Goal: Transaction & Acquisition: Obtain resource

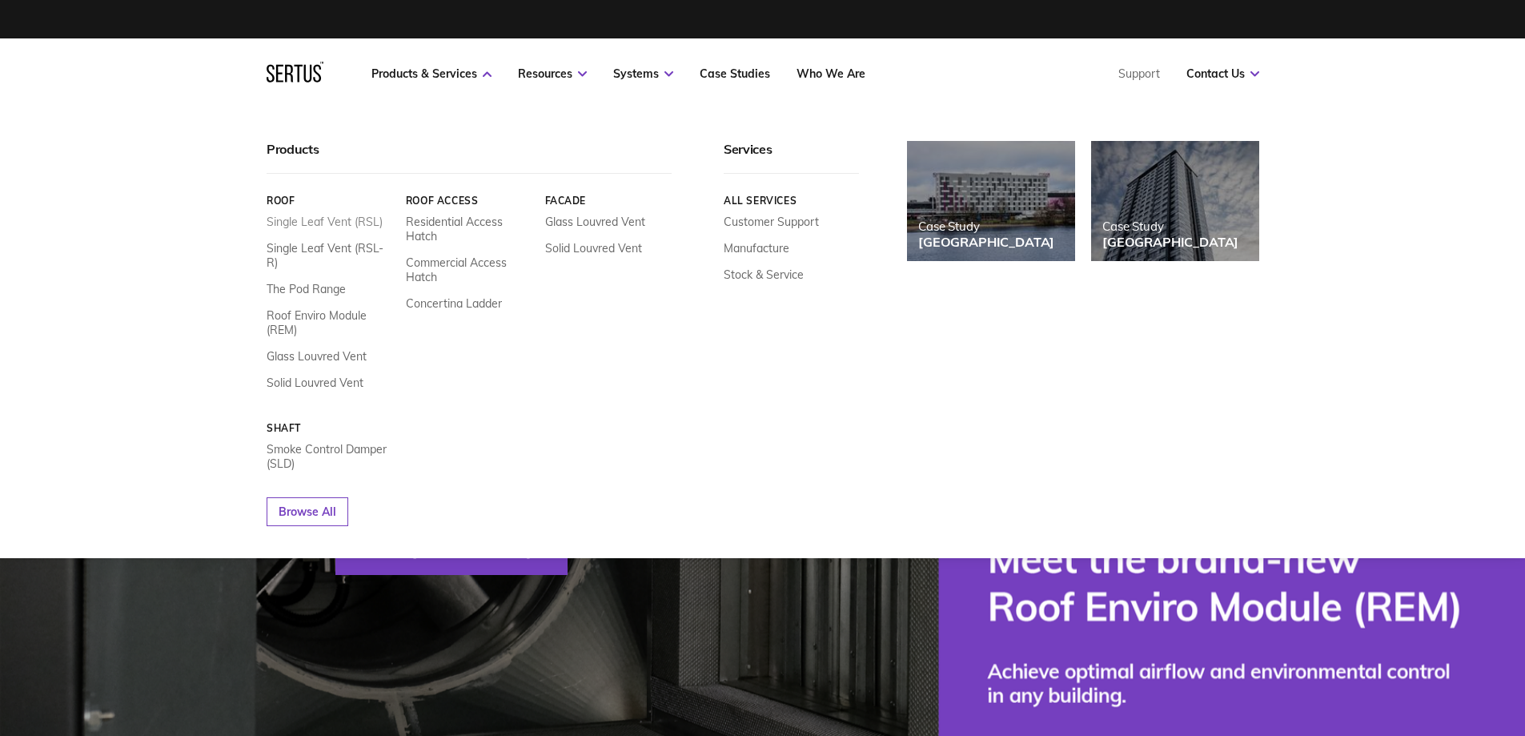
click at [346, 217] on link "Single Leaf Vent (RSL)" at bounding box center [325, 222] width 116 height 14
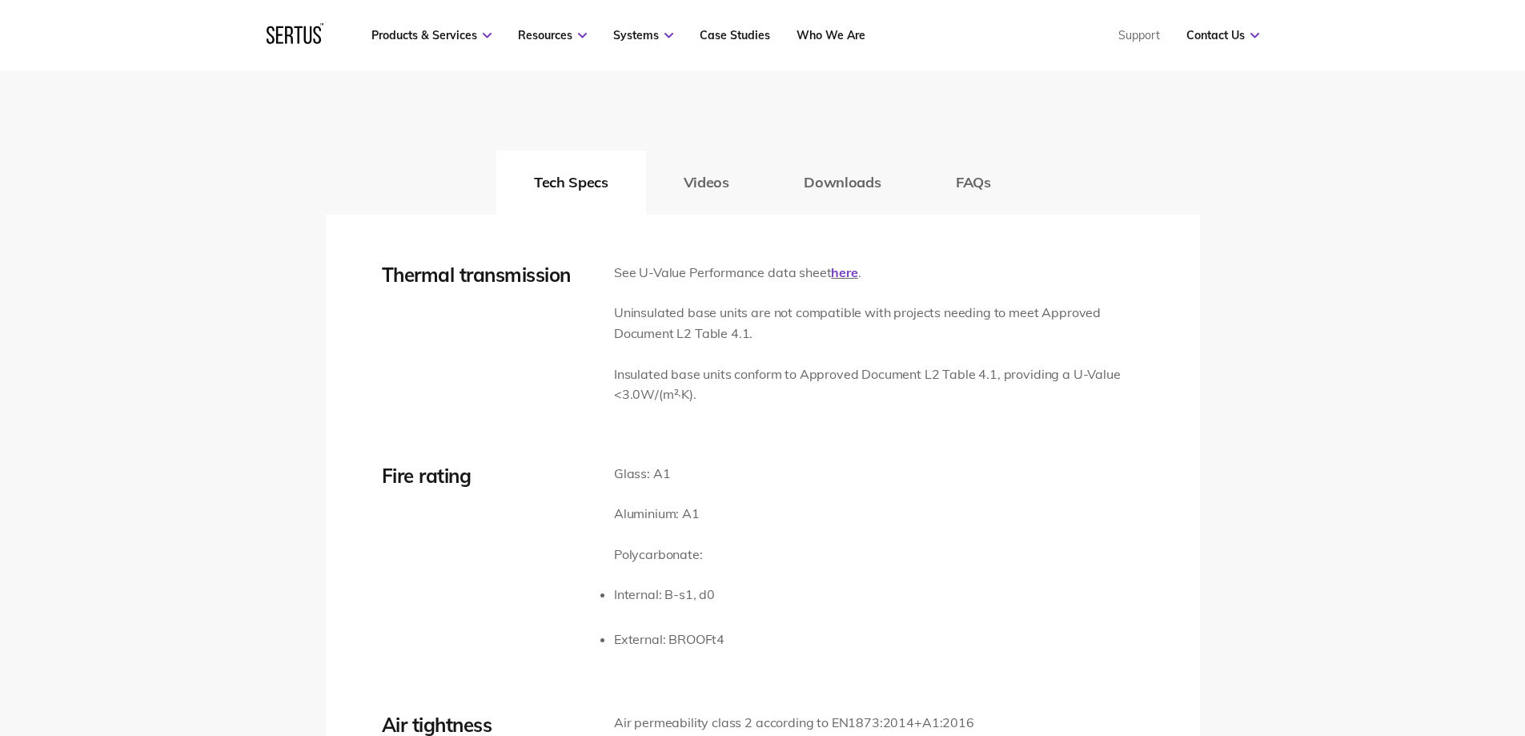
scroll to position [2322, 0]
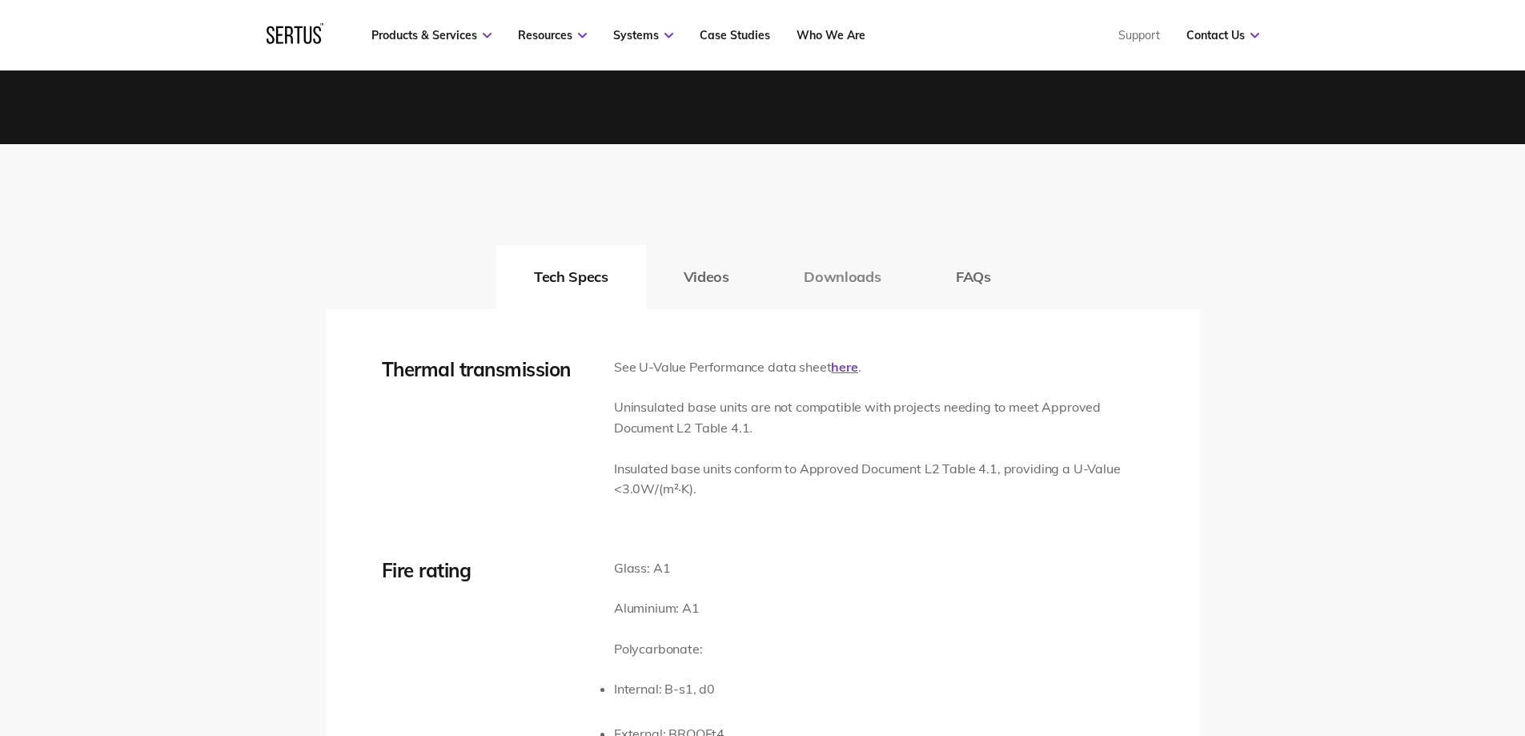
click at [866, 280] on button "Downloads" at bounding box center [842, 277] width 152 height 64
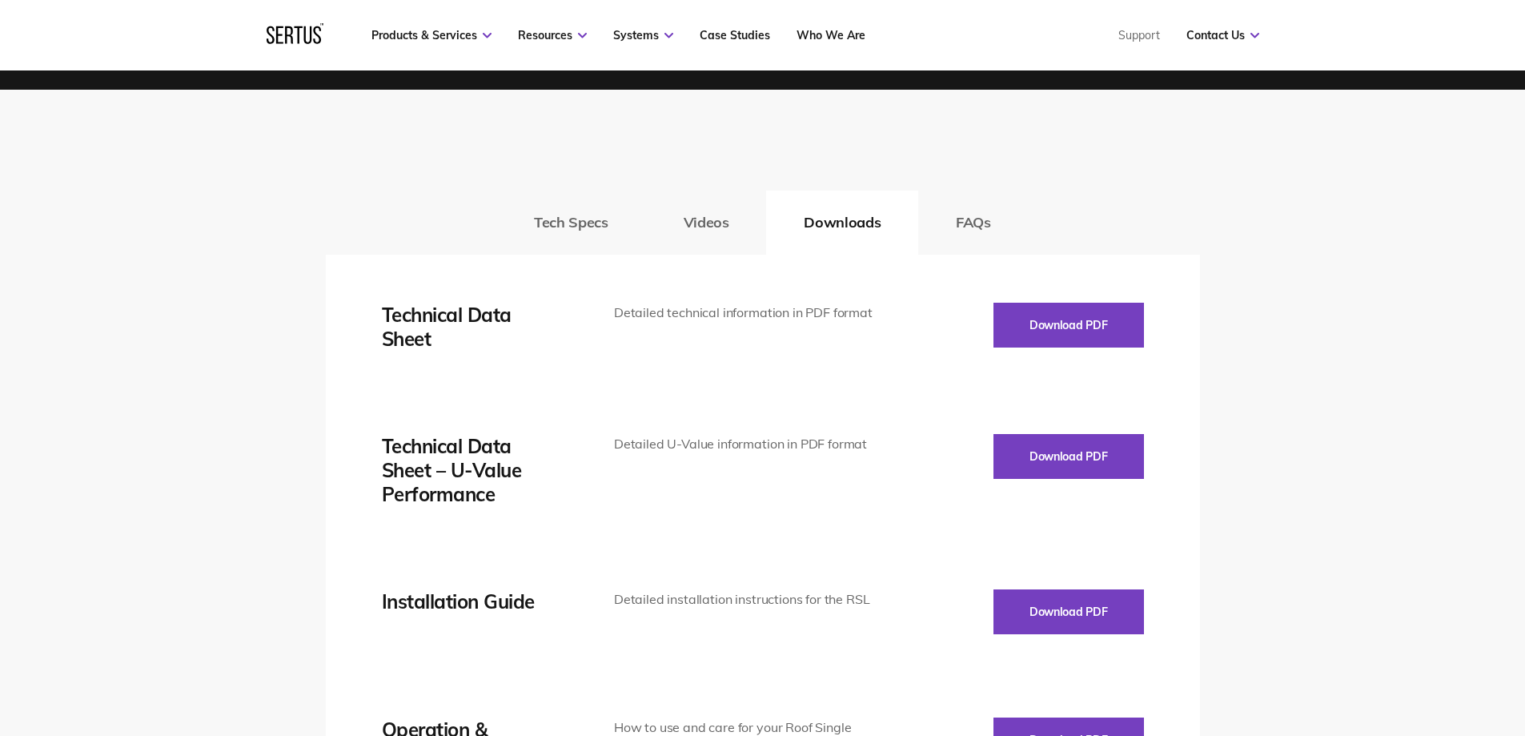
scroll to position [2562, 0]
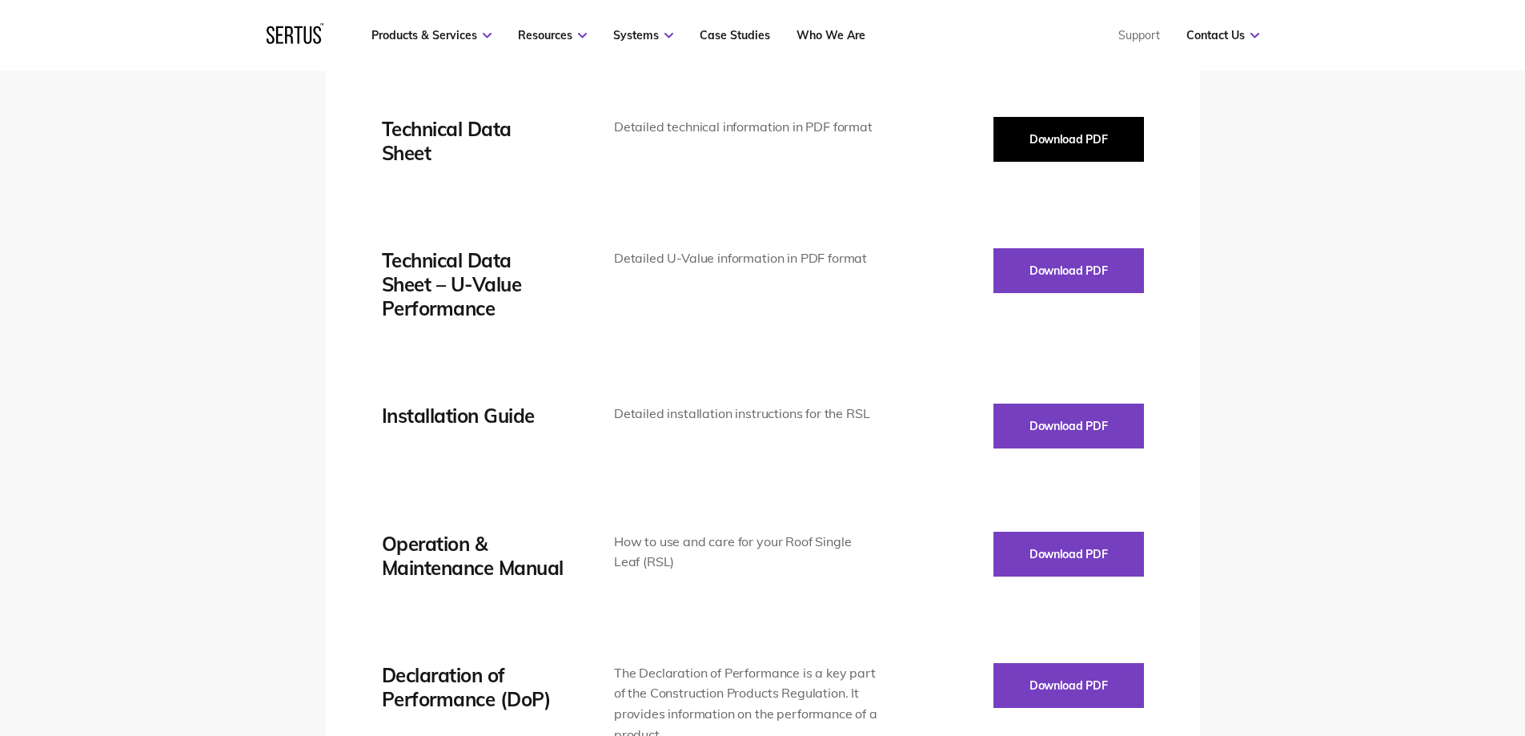
click at [1035, 128] on button "Download PDF" at bounding box center [1069, 139] width 151 height 45
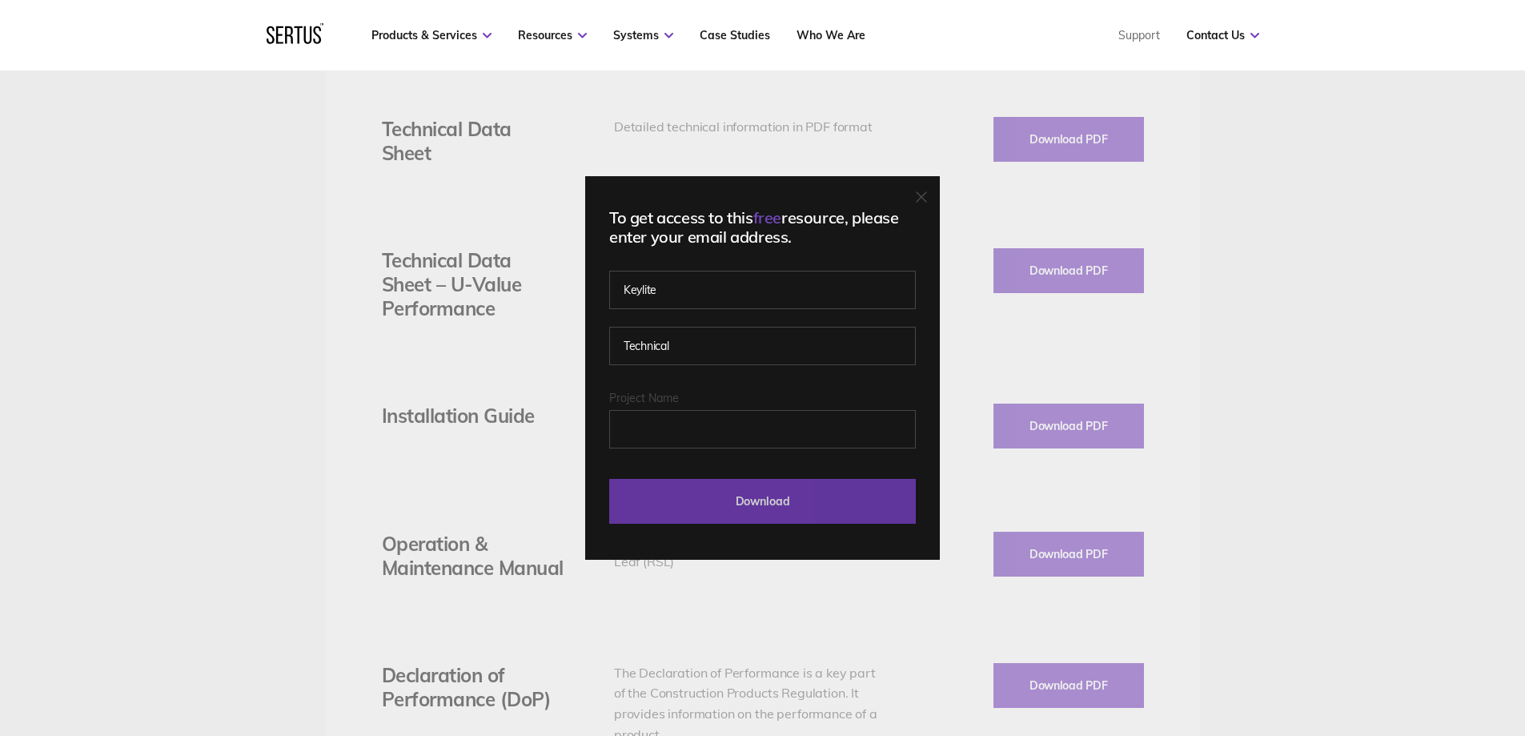
click at [786, 509] on input "Download" at bounding box center [762, 501] width 307 height 45
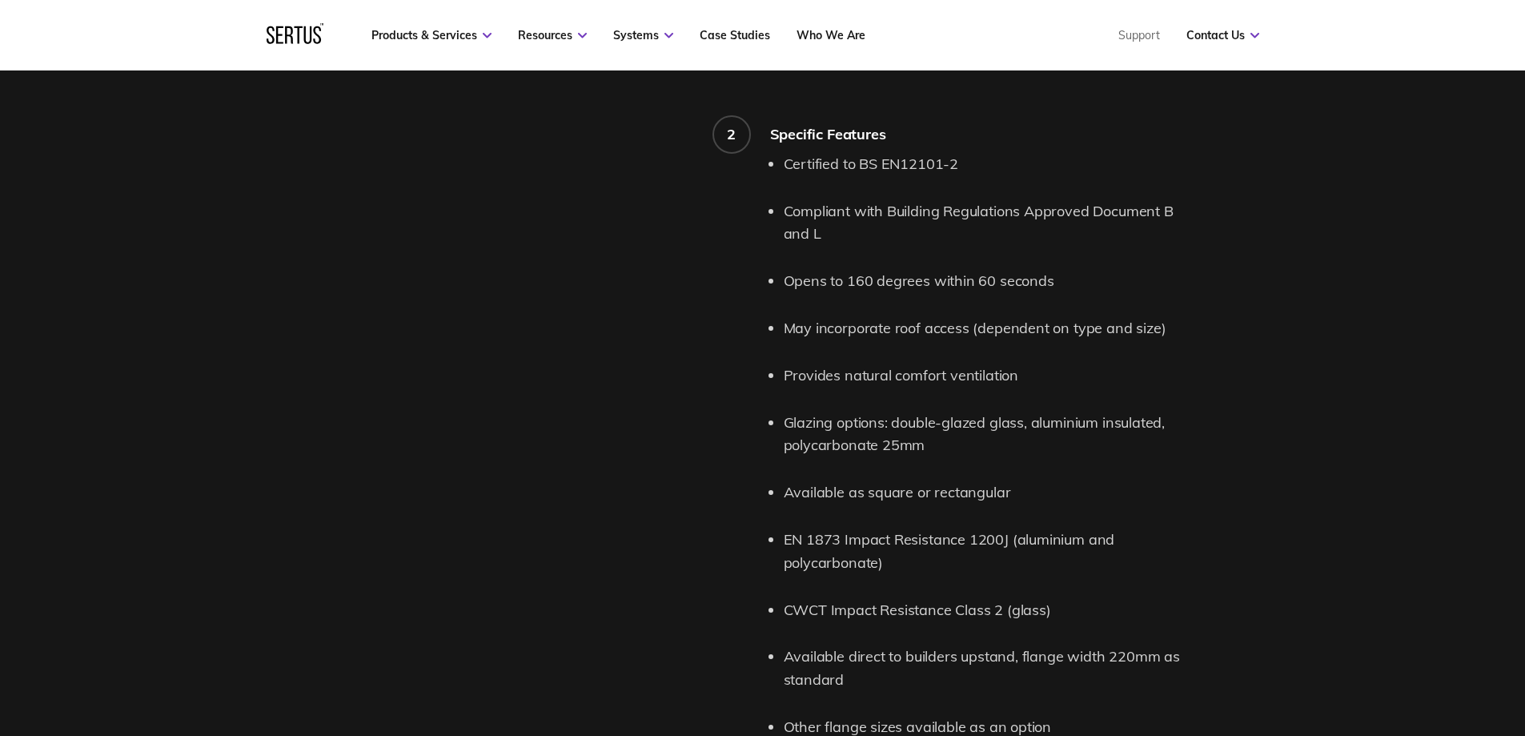
scroll to position [1441, 0]
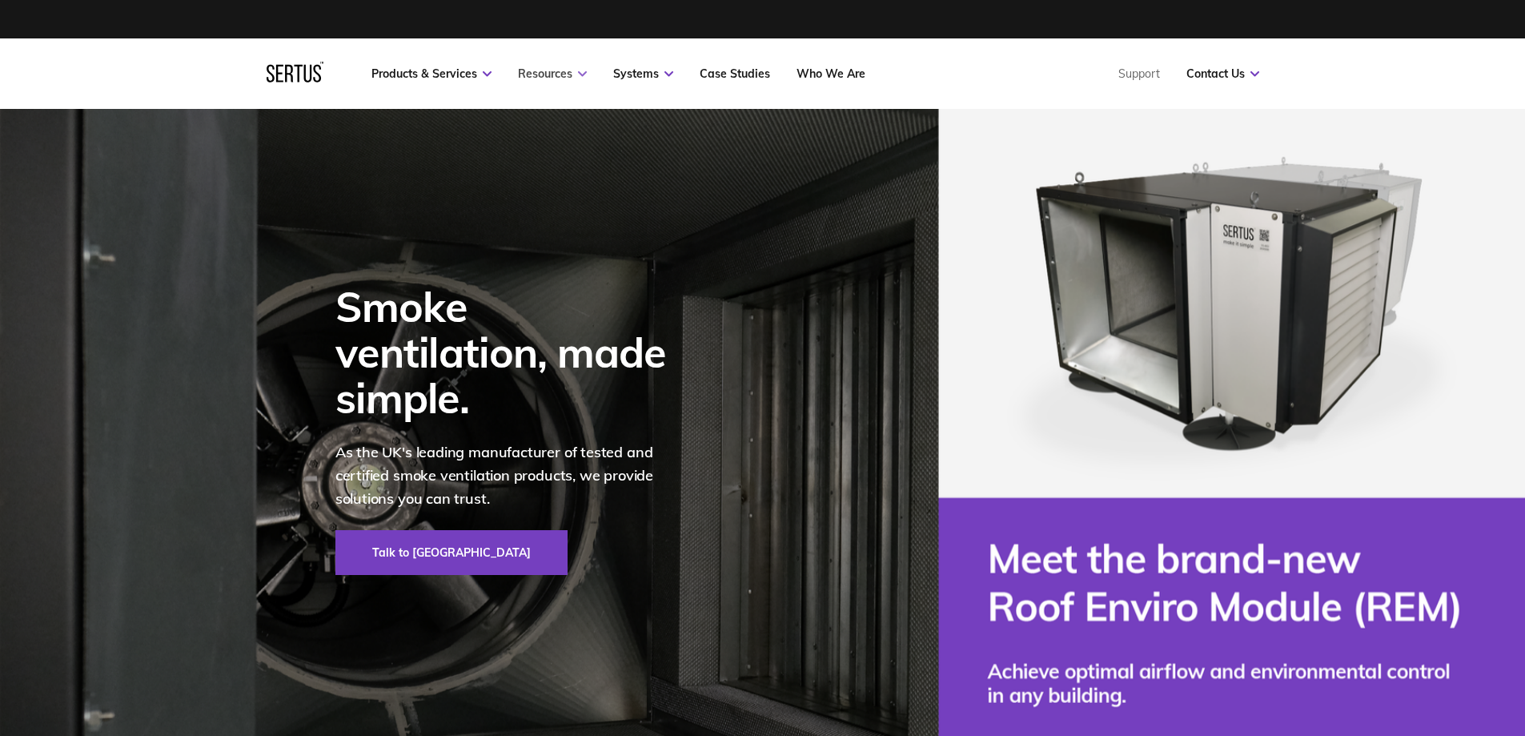
click at [577, 68] on link "Resources" at bounding box center [552, 73] width 69 height 14
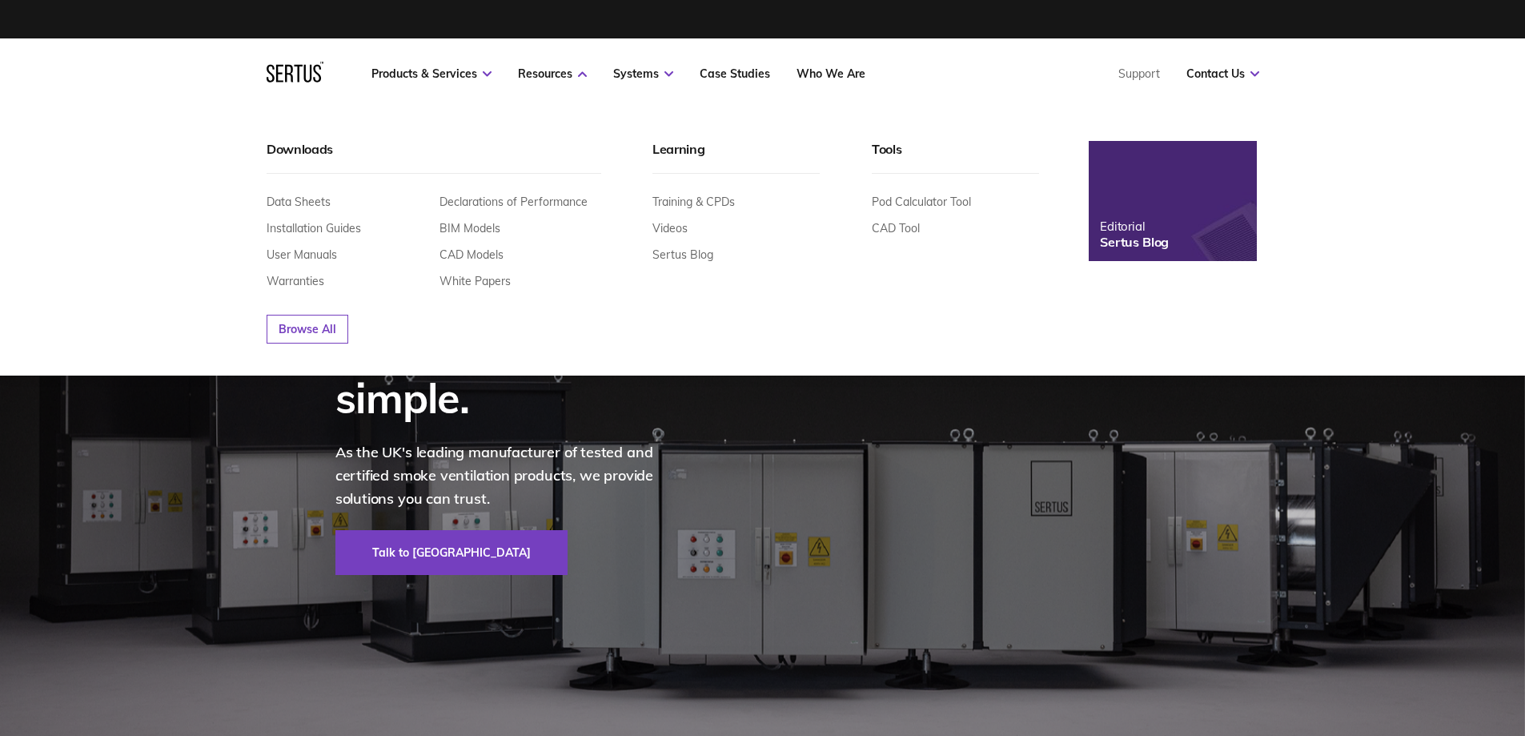
click at [311, 191] on div "Data Sheets Installation Guides User Manuals Warranties Declarations of Perform…" at bounding box center [434, 231] width 335 height 114
click at [309, 199] on link "Data Sheets" at bounding box center [299, 202] width 64 height 14
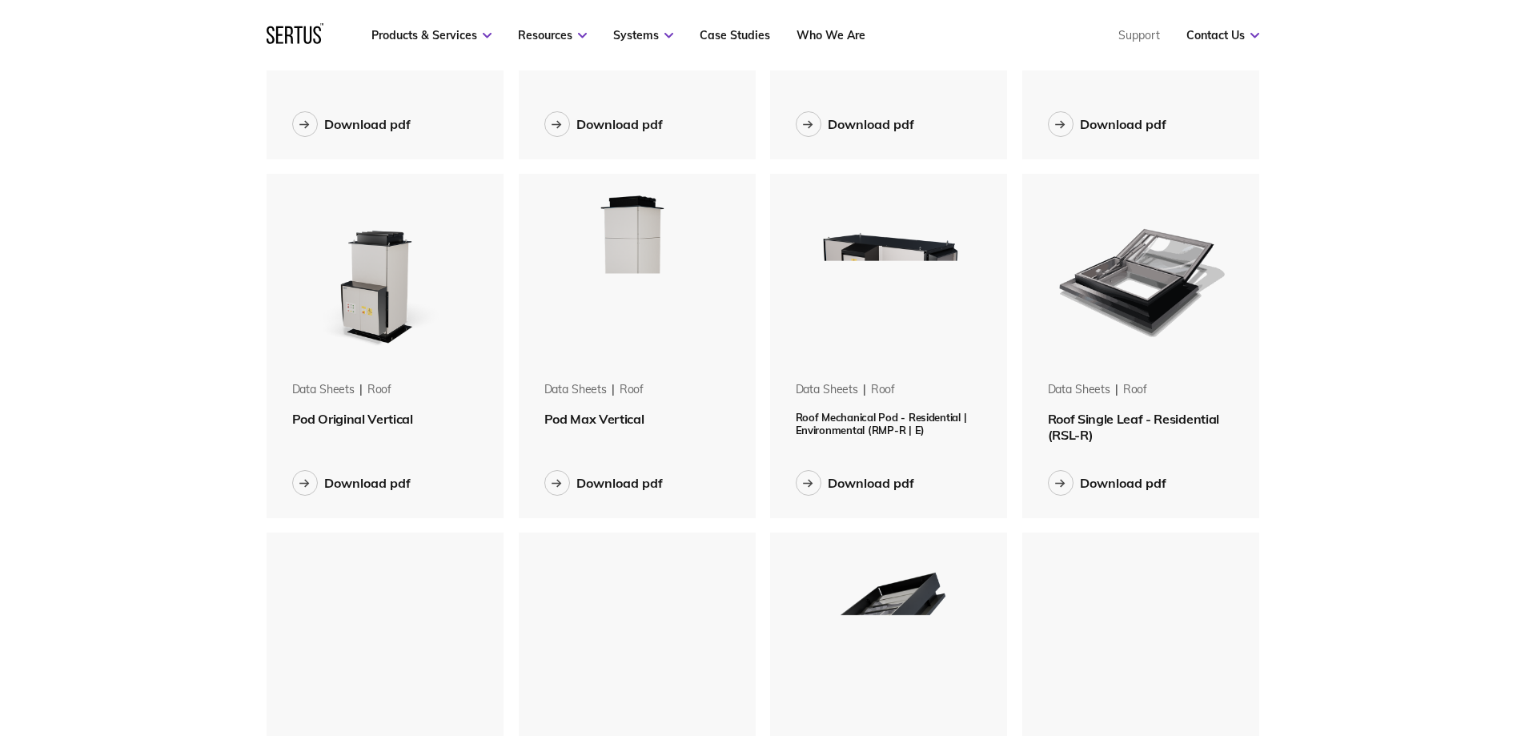
scroll to position [721, 0]
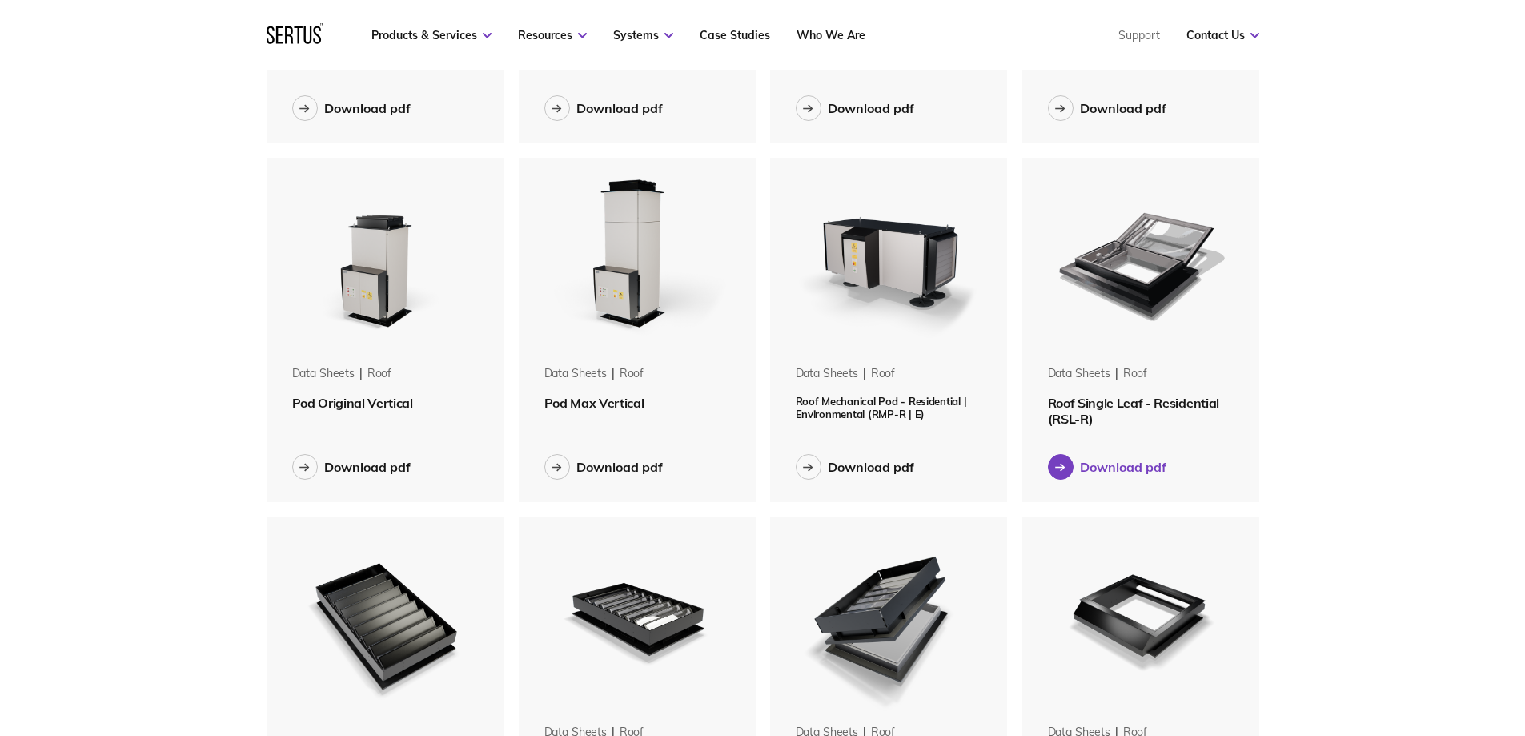
click at [1125, 465] on div "Download pdf" at bounding box center [1123, 467] width 86 height 16
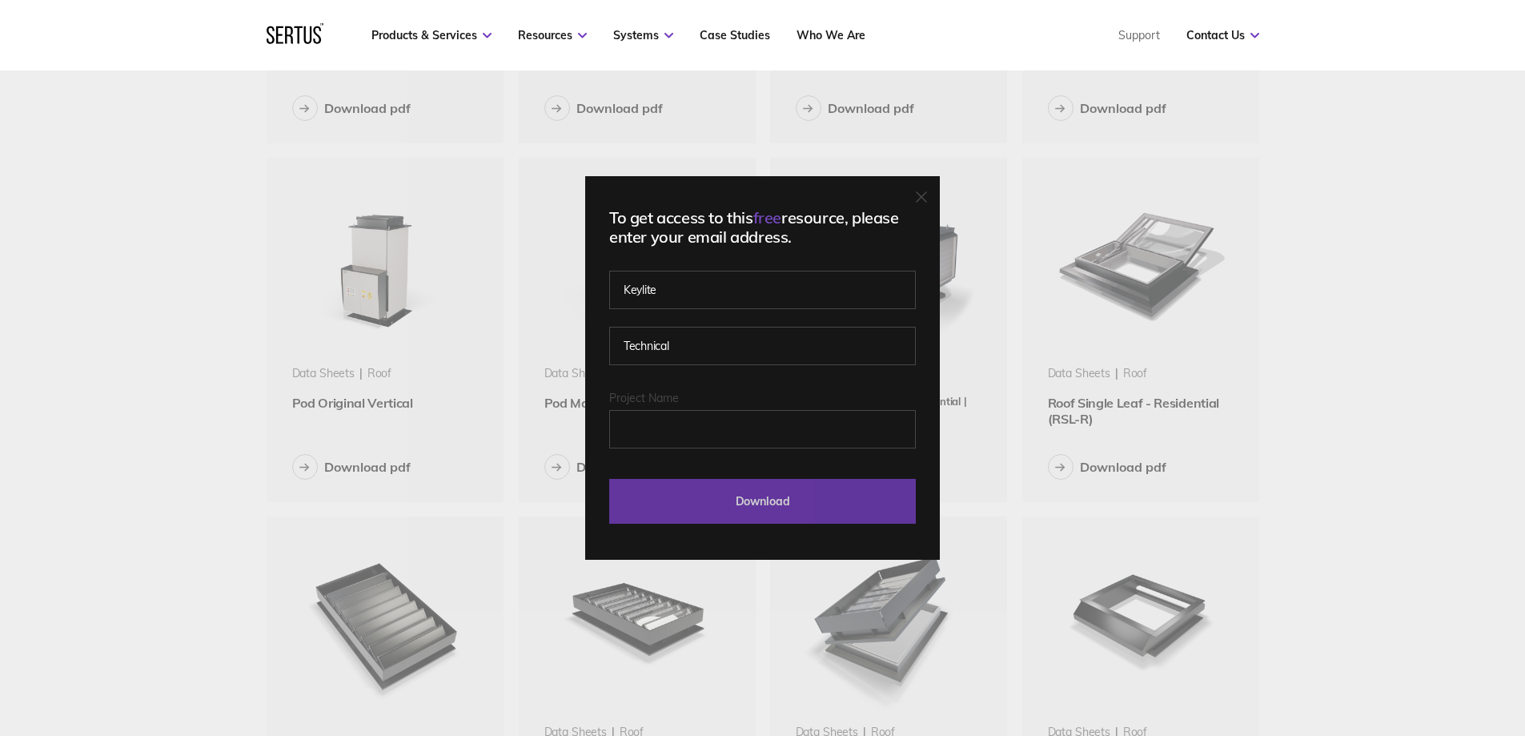
click at [797, 511] on input "Download" at bounding box center [762, 501] width 307 height 45
